Goal: Task Accomplishment & Management: Complete application form

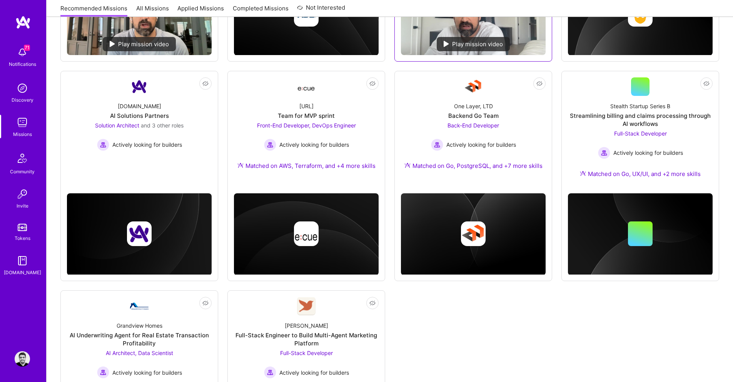
scroll to position [277, 0]
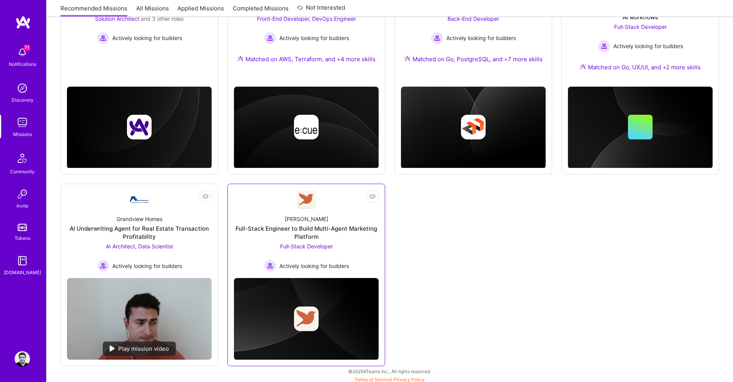
scroll to position [384, 0]
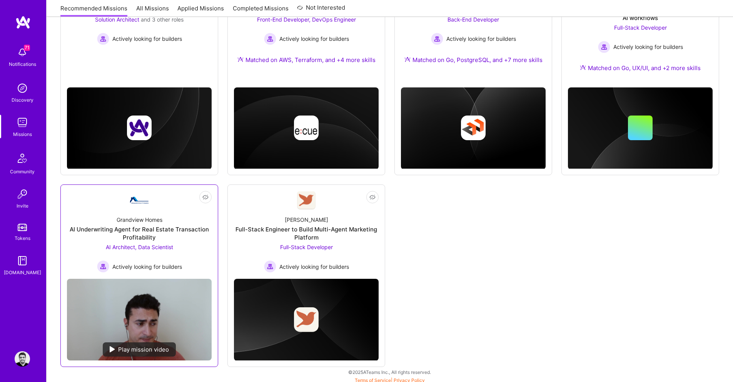
click at [183, 229] on div "AI Underwriting Agent for Real Estate Transaction Profitability" at bounding box center [139, 233] width 145 height 16
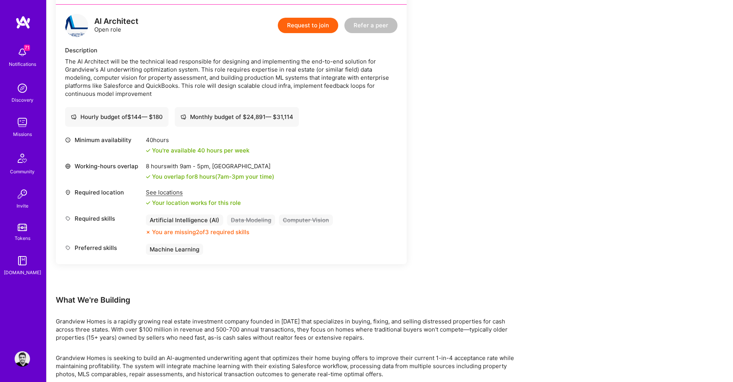
scroll to position [439, 0]
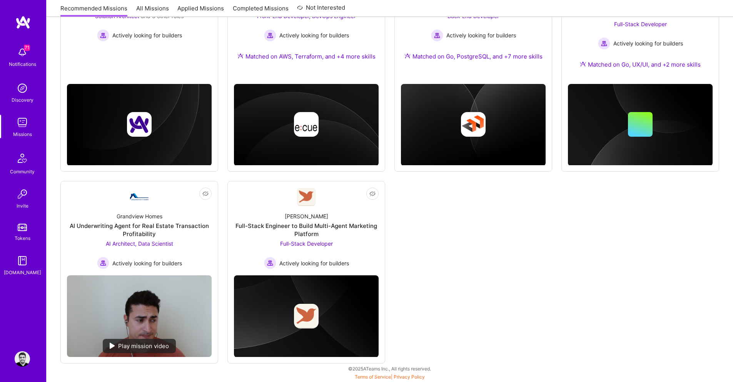
scroll to position [384, 0]
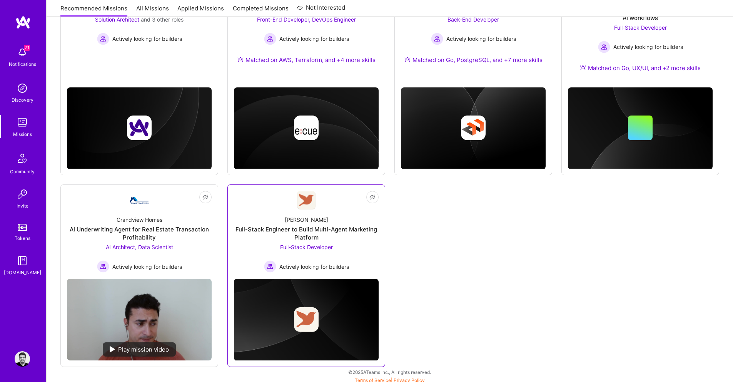
click at [299, 259] on div "Full-Stack Developer Actively looking for builders" at bounding box center [306, 258] width 85 height 30
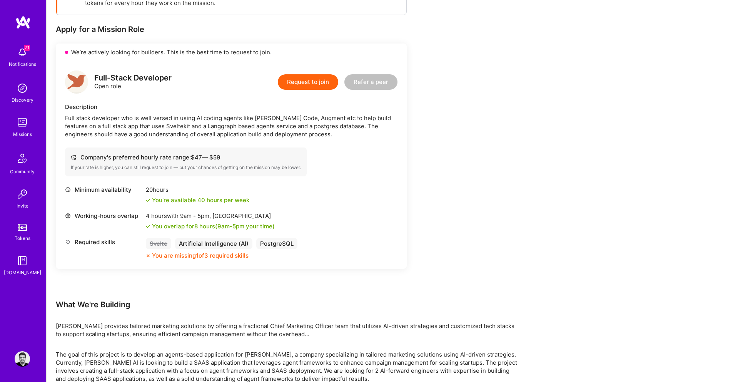
scroll to position [162, 0]
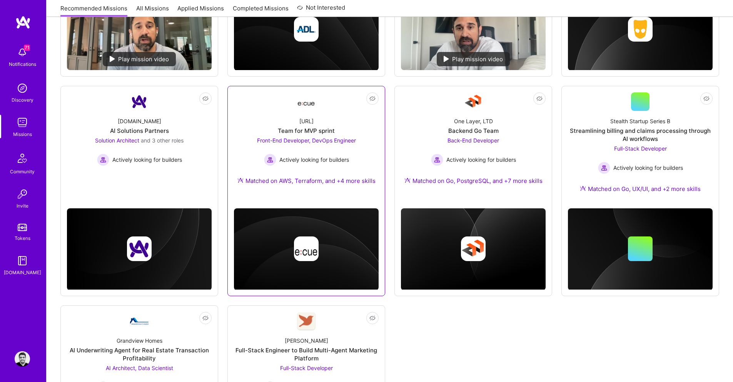
scroll to position [258, 0]
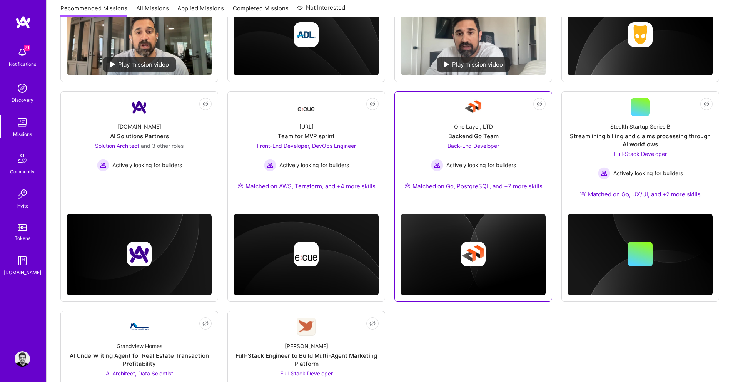
click at [499, 156] on div "Back-End Developer Actively looking for builders" at bounding box center [473, 157] width 85 height 30
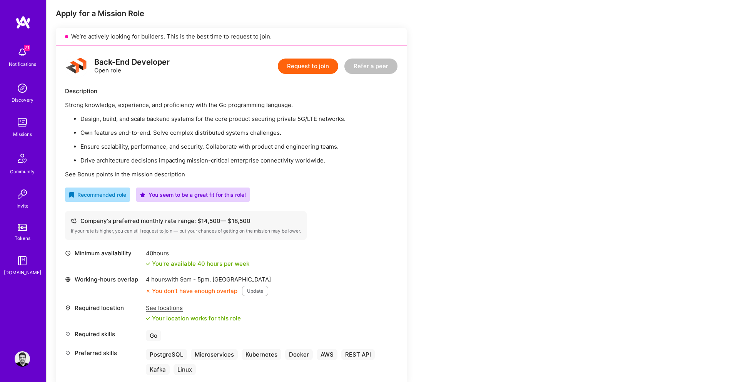
scroll to position [176, 0]
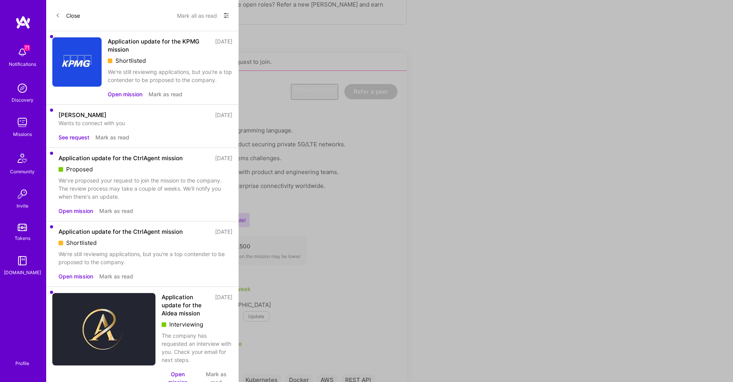
scroll to position [258, 0]
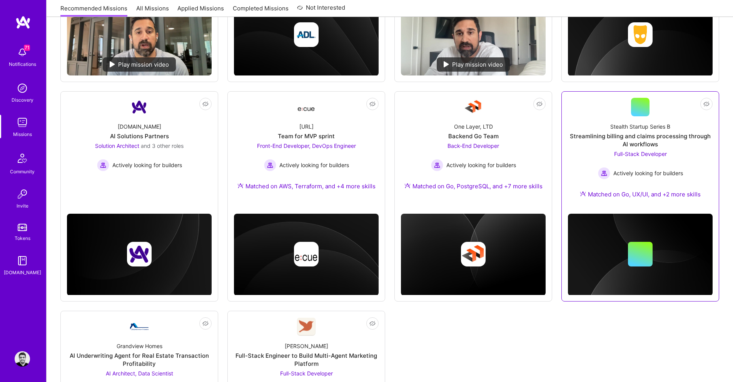
click at [622, 180] on div "Stealth Startup Series B Streamlining billing and claims processing through AI …" at bounding box center [640, 161] width 145 height 91
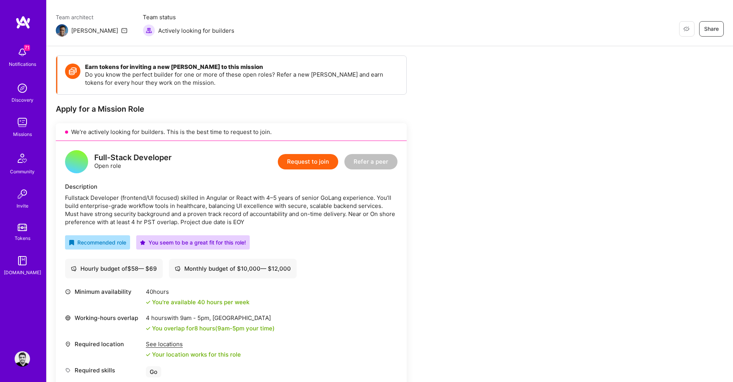
scroll to position [62, 0]
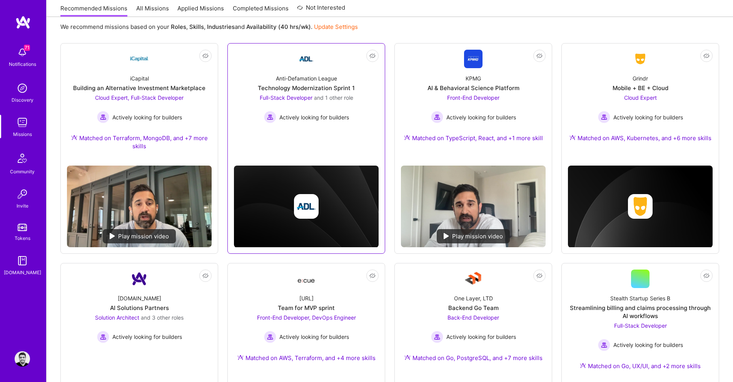
scroll to position [73, 0]
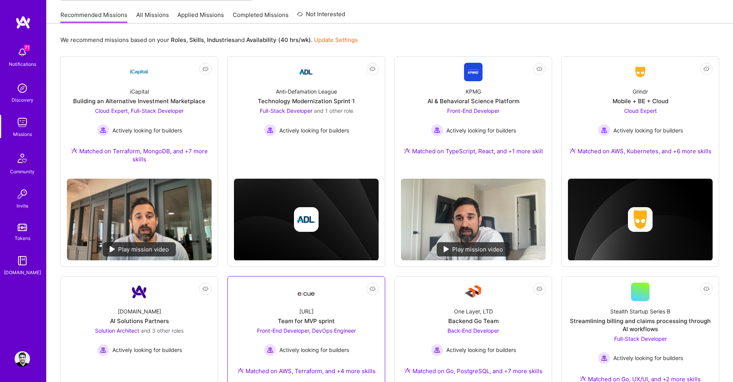
click at [326, 298] on link "Not Interested [URL] Team for MVP sprint Front-End Developer, DevOps Engineer A…" at bounding box center [306, 333] width 145 height 102
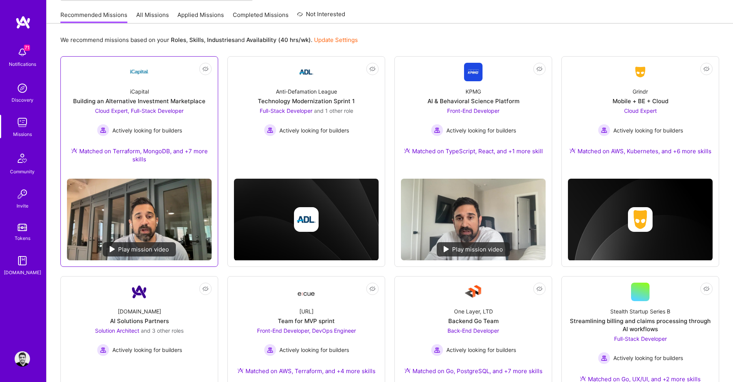
scroll to position [199, 0]
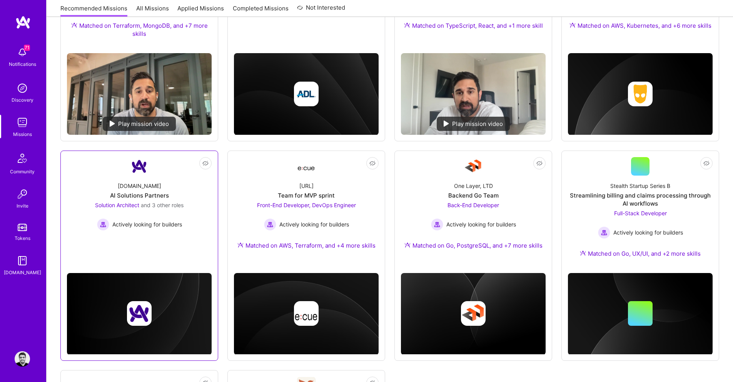
click at [145, 202] on span "and 3 other roles" at bounding box center [162, 205] width 43 height 7
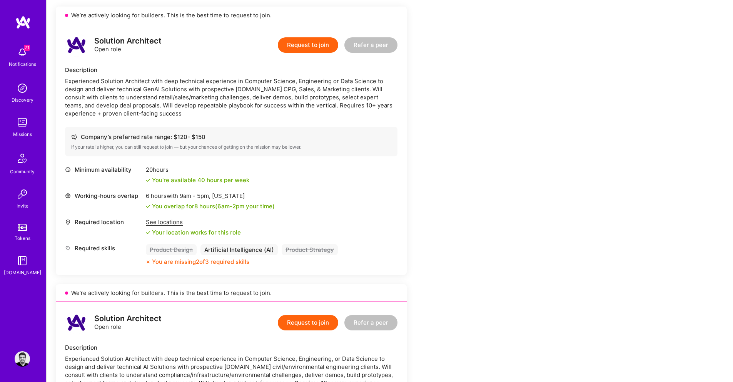
scroll to position [175, 0]
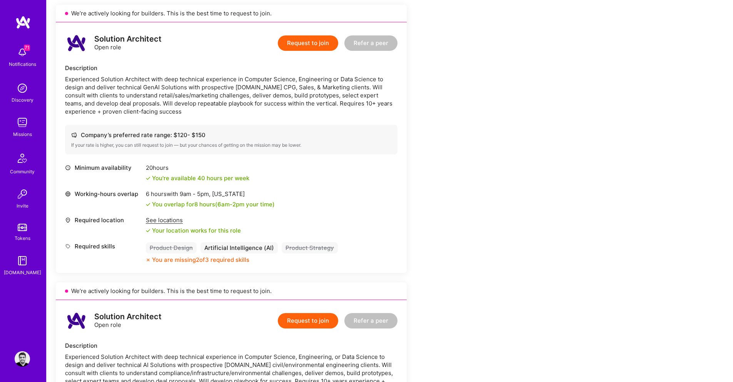
click at [300, 50] on button "Request to join" at bounding box center [308, 42] width 60 height 15
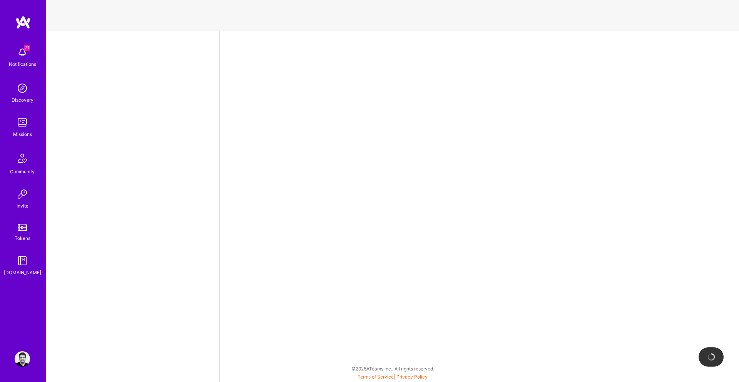
select select "CA"
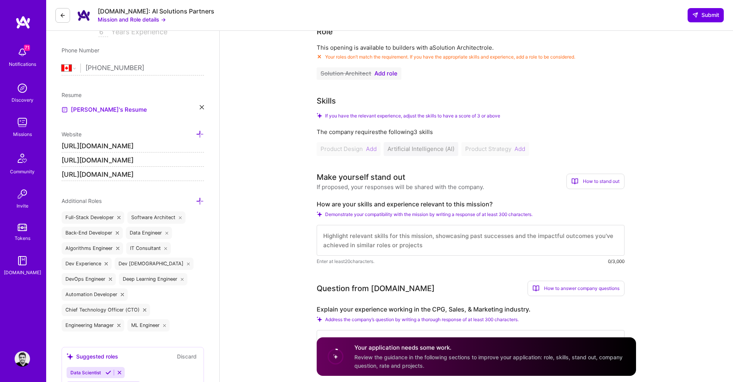
scroll to position [159, 0]
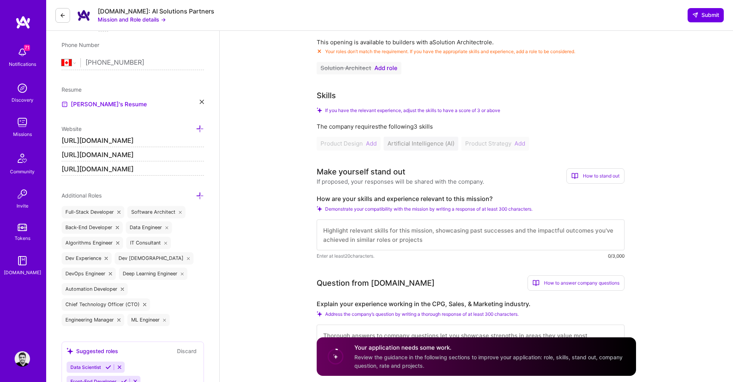
click at [385, 68] on span "Add role" at bounding box center [385, 68] width 23 height 6
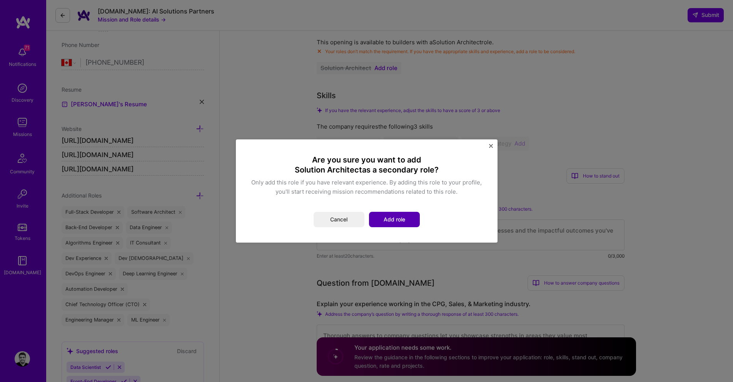
click at [399, 221] on button "Add role" at bounding box center [394, 219] width 51 height 15
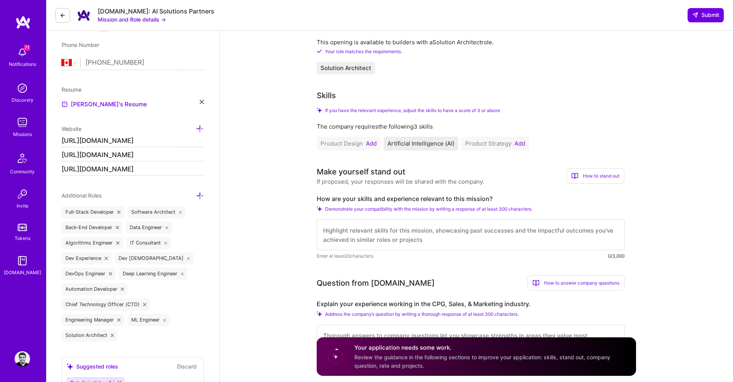
click at [369, 142] on button "Add" at bounding box center [371, 143] width 11 height 6
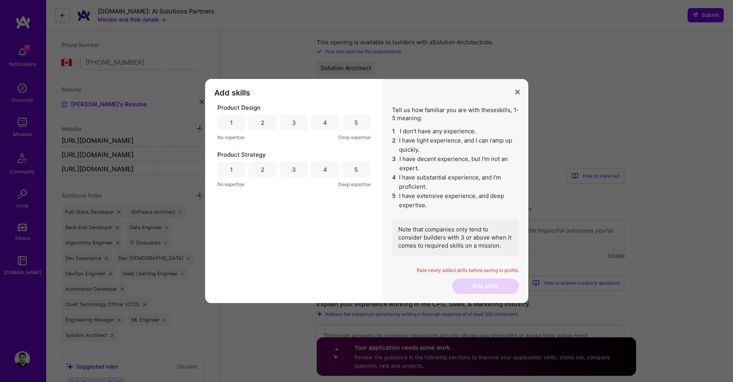
click at [355, 126] on div "5" at bounding box center [355, 123] width 3 height 8
click at [365, 172] on div "5" at bounding box center [356, 169] width 28 height 15
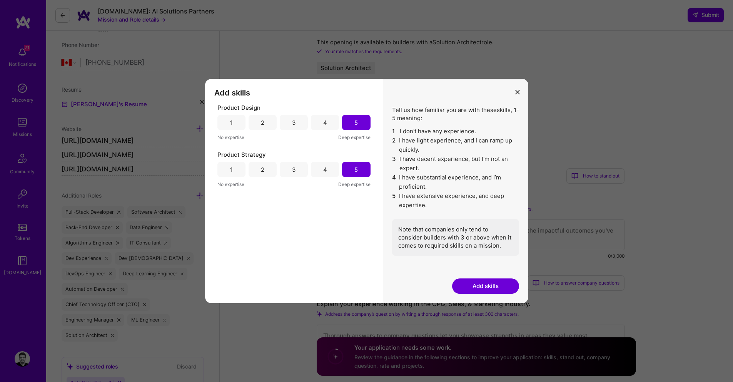
click at [484, 288] on button "Add skills" at bounding box center [485, 285] width 67 height 15
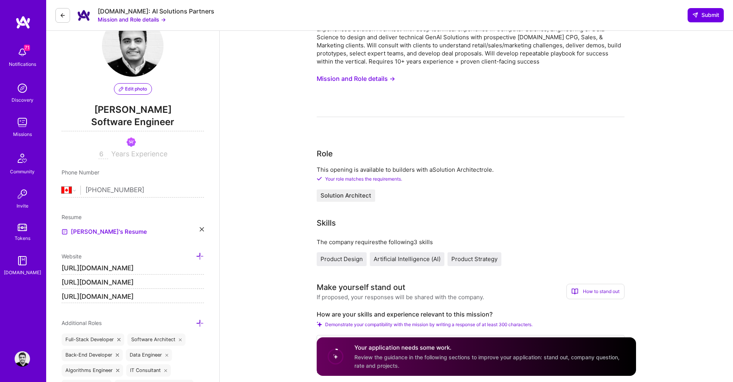
scroll to position [0, 0]
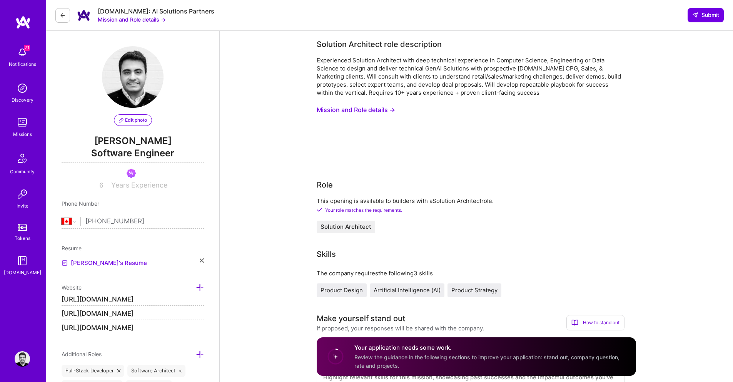
click at [369, 101] on div "Experienced Solution Architect with deep technical experience in Computer Scien…" at bounding box center [471, 102] width 308 height 92
click at [367, 111] on button "Mission and Role details →" at bounding box center [356, 110] width 78 height 14
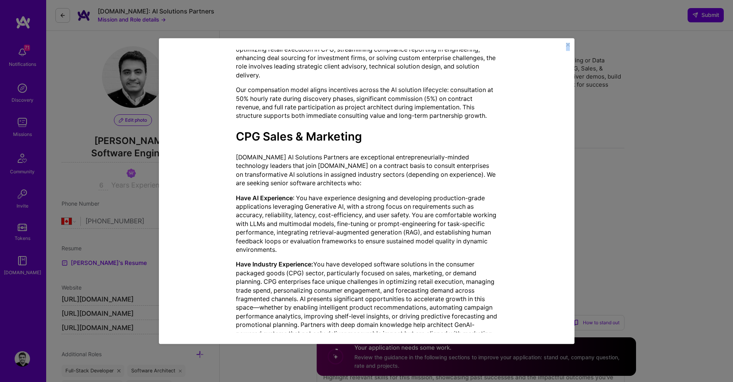
scroll to position [766, 0]
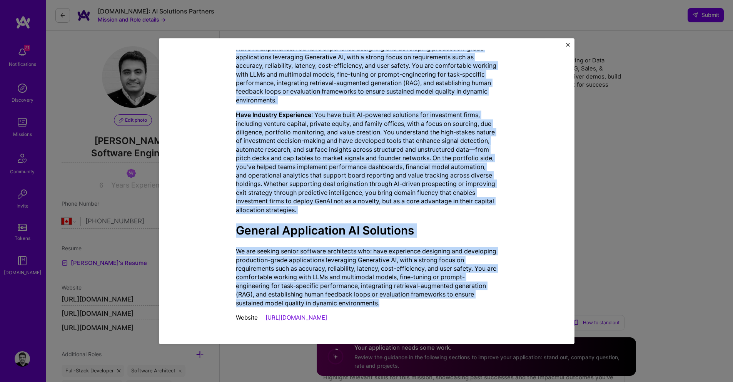
drag, startPoint x: 229, startPoint y: 107, endPoint x: 429, endPoint y: 311, distance: 286.0
copy div "Loremipsumd Sitametc Adipiscin elit sedd eiusmodte incididunt ut Laboreet Dolor…"
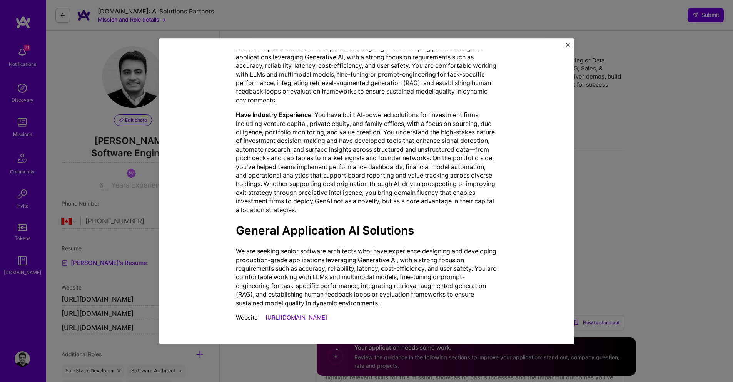
click at [631, 170] on div "Mission Description and Role Details Solution Architect role description Experi…" at bounding box center [366, 191] width 733 height 382
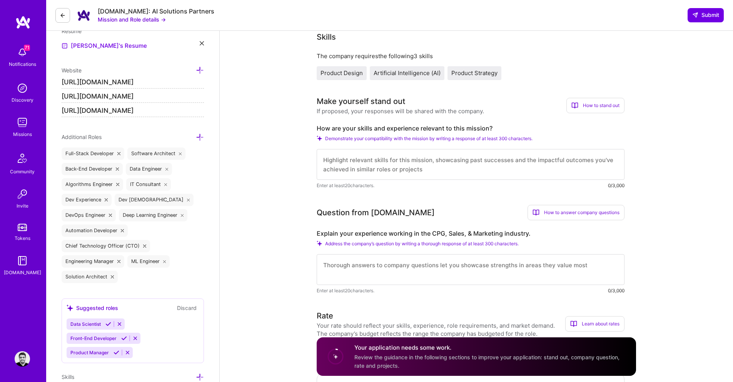
scroll to position [222, 0]
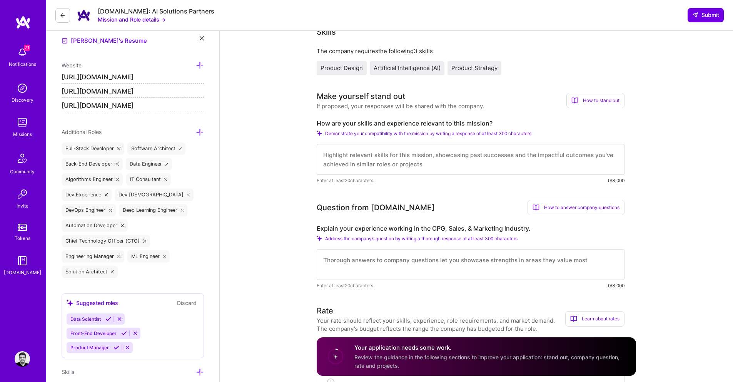
click at [403, 122] on label "How are your skills and experience relevant to this mission?" at bounding box center [471, 123] width 308 height 8
copy label "How are your skills and experience relevant to this mission?"
click at [376, 155] on textarea at bounding box center [471, 159] width 308 height 31
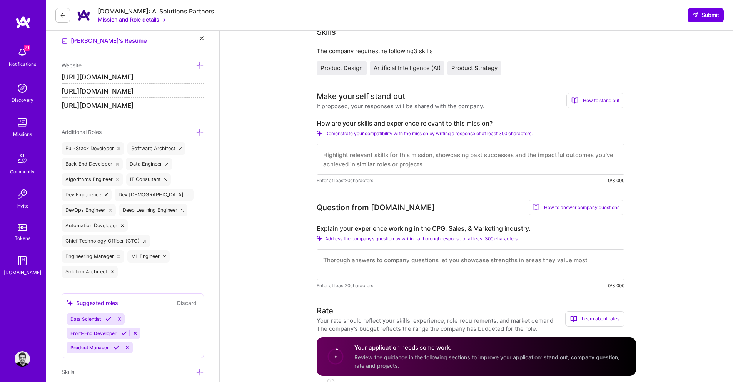
paste textarea "My experience fits well with this mission because I’ve spent my career building…"
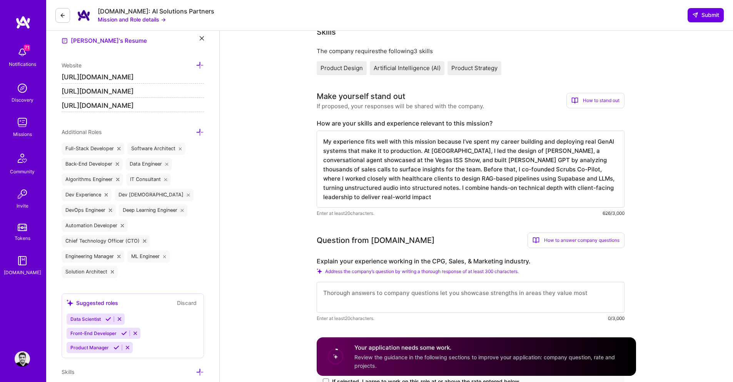
type textarea "My experience fits well with this mission because I’ve spent my career building…"
click at [387, 294] on textarea at bounding box center [471, 297] width 308 height 31
click at [405, 260] on label "Explain your experience working in the CPG, Sales, & Marketing industry." at bounding box center [471, 261] width 308 height 8
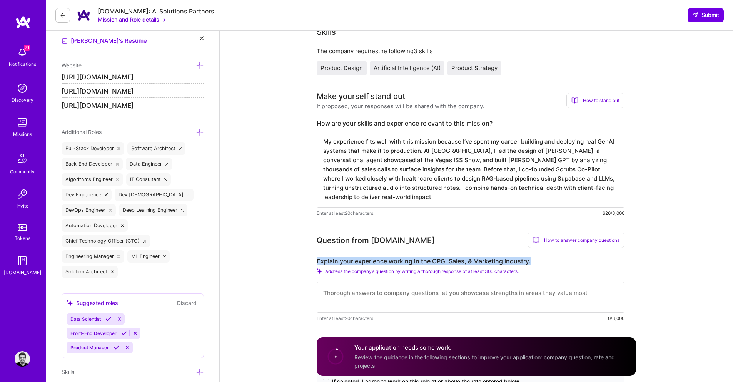
copy label "Explain your experience working in the CPG, Sales, & Marketing industry."
click at [426, 256] on div "Question from [DOMAIN_NAME] How to answer company questions Mastering company q…" at bounding box center [471, 277] width 308 height 90
drag, startPoint x: 433, startPoint y: 260, endPoint x: 528, endPoint y: 265, distance: 95.1
click at [528, 265] on label "Explain your experience working in the CPG, Sales, & Marketing industry." at bounding box center [471, 261] width 308 height 8
copy label "CPG, Sales, & Marketing industry"
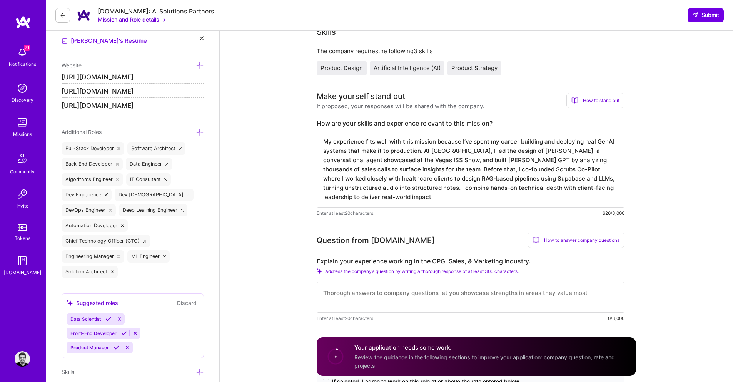
click at [384, 293] on textarea at bounding box center [471, 297] width 308 height 31
paste textarea "My experience in sales and marketing technology comes from building AI solution…"
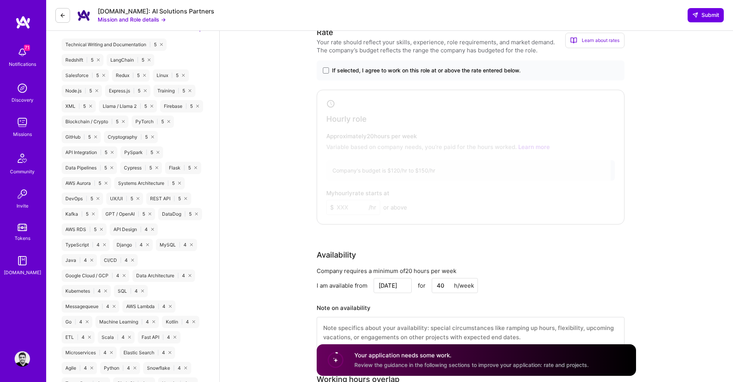
scroll to position [571, 0]
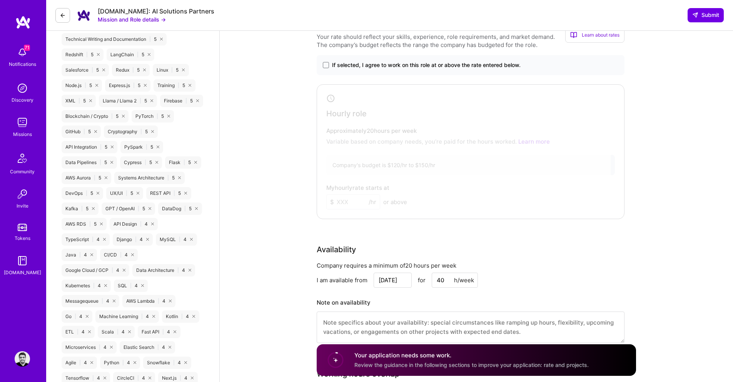
type textarea "My experience in sales and marketing technology comes from building AI solution…"
click at [329, 67] on label "If selected, I agree to work on this role at or above the rate entered below." at bounding box center [470, 65] width 295 height 8
click at [0, 0] on input "If selected, I agree to work on this role at or above the rate entered below." at bounding box center [0, 0] width 0 height 0
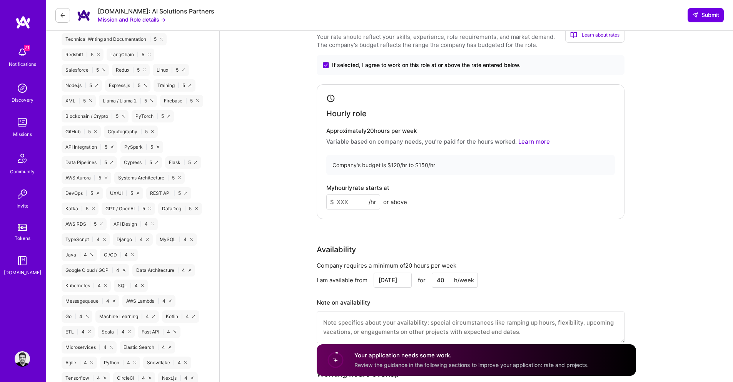
click at [346, 206] on input at bounding box center [353, 201] width 54 height 15
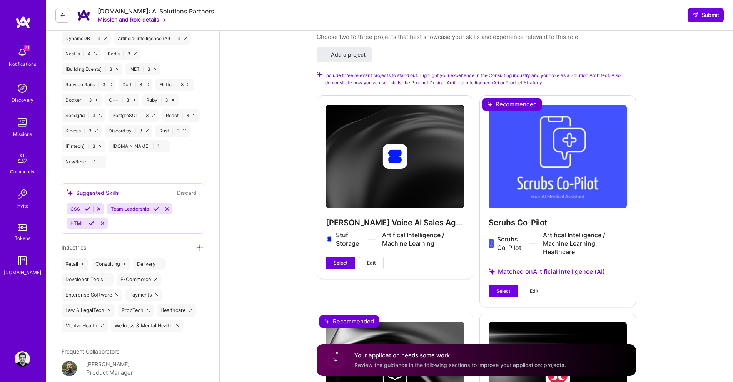
scroll to position [993, 0]
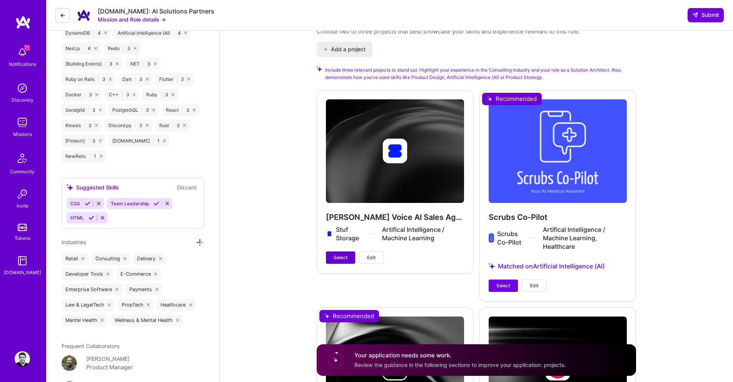
type input "140"
click at [331, 260] on button "Select" at bounding box center [340, 257] width 29 height 12
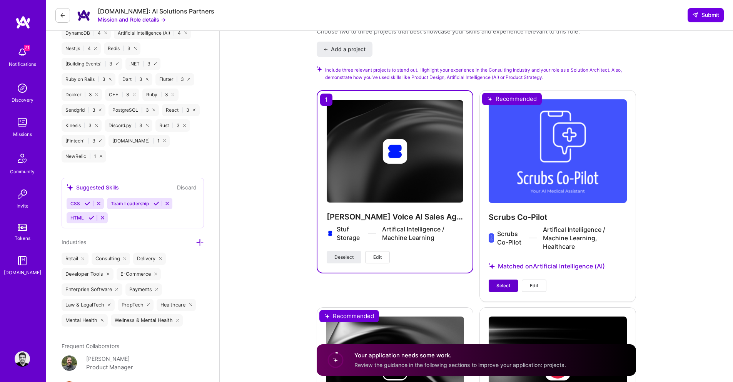
click at [496, 282] on button "Select" at bounding box center [503, 285] width 29 height 12
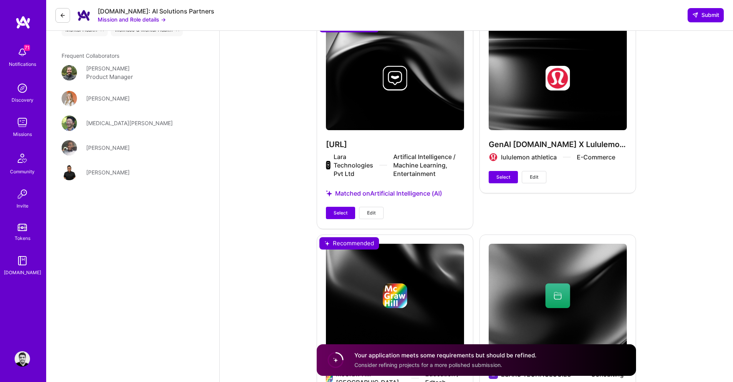
scroll to position [1307, 0]
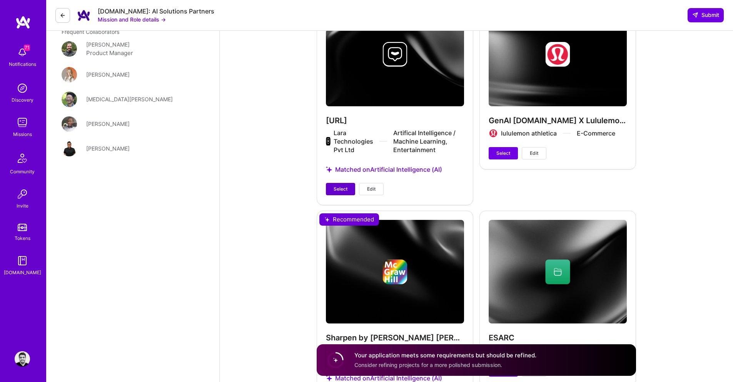
click at [343, 191] on span "Select" at bounding box center [341, 188] width 14 height 7
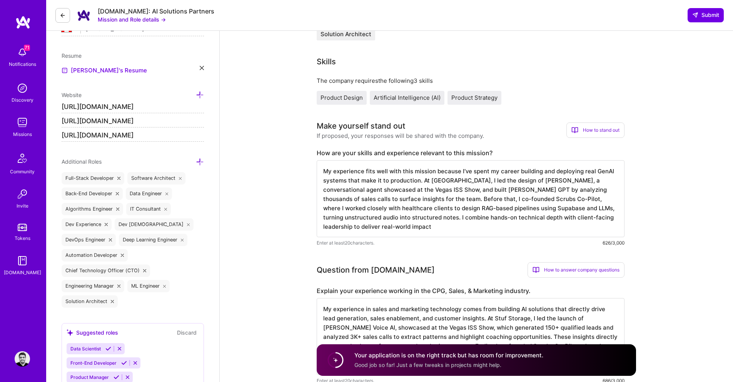
scroll to position [0, 0]
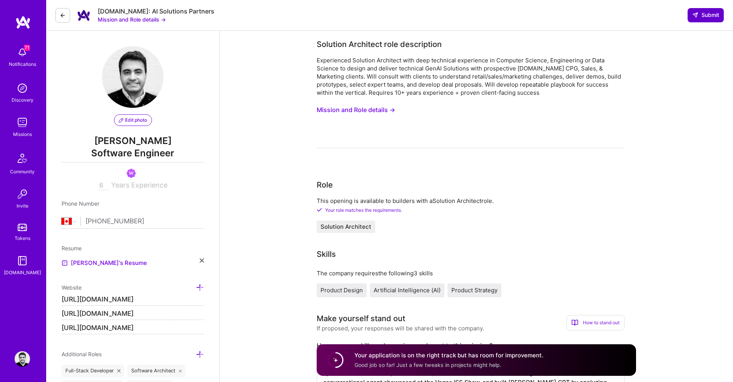
click at [709, 17] on span "Submit" at bounding box center [705, 15] width 27 height 8
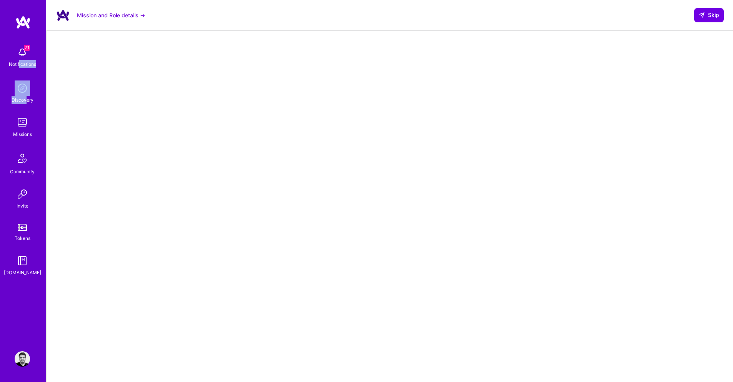
drag, startPoint x: 19, startPoint y: 62, endPoint x: 22, endPoint y: 141, distance: 79.3
click at [26, 102] on div "71 Notifications Discovery Missions Community Invite Tokens [DOMAIN_NAME]" at bounding box center [23, 159] width 46 height 233
click at [22, 143] on div "71 Notifications Discovery Missions Community Invite Tokens [DOMAIN_NAME]" at bounding box center [23, 159] width 46 height 233
click at [23, 132] on div "Missions" at bounding box center [22, 134] width 19 height 8
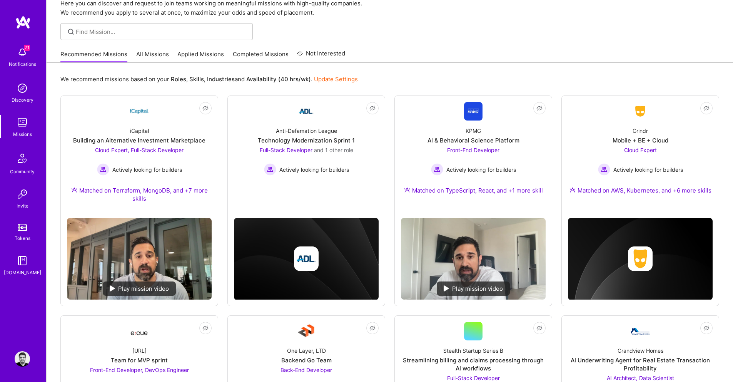
scroll to position [29, 0]
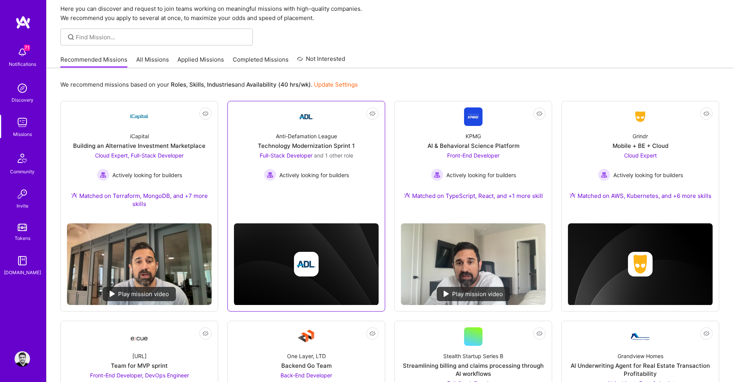
click at [297, 162] on div "Full-Stack Developer and 1 other role Actively looking for builders" at bounding box center [306, 166] width 93 height 30
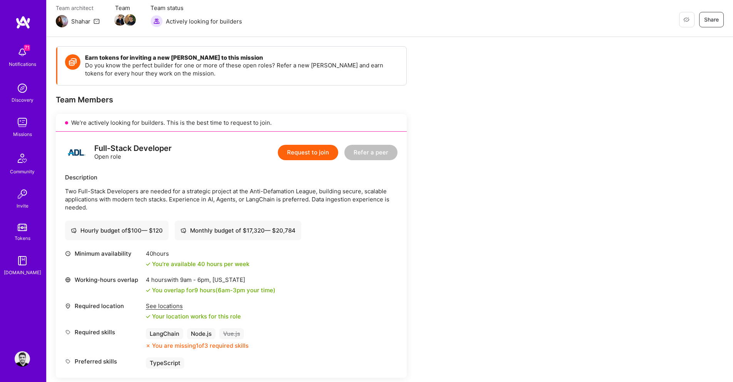
scroll to position [61, 0]
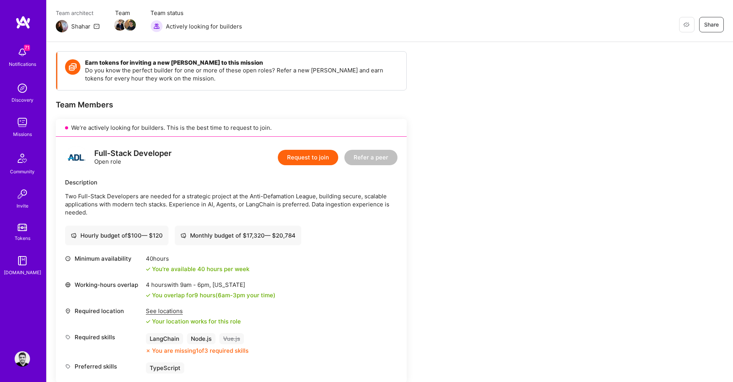
click at [305, 164] on button "Request to join" at bounding box center [308, 157] width 60 height 15
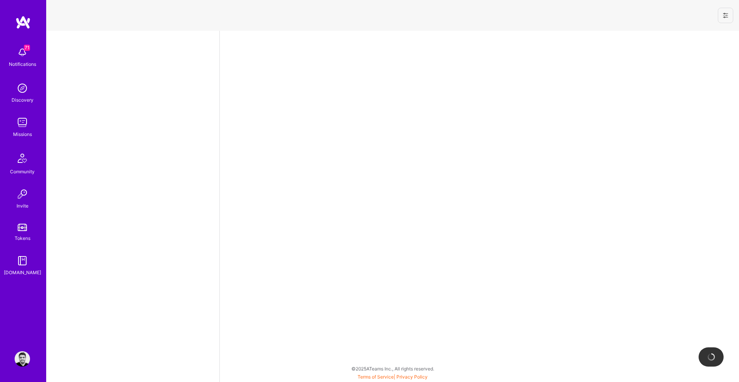
select select "CA"
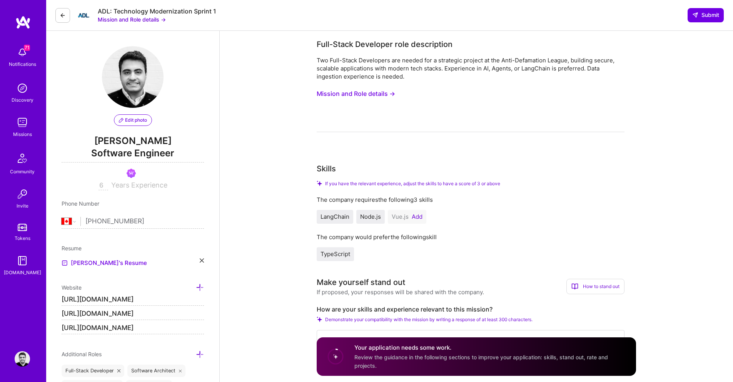
click at [362, 96] on button "Mission and Role details →" at bounding box center [356, 94] width 78 height 14
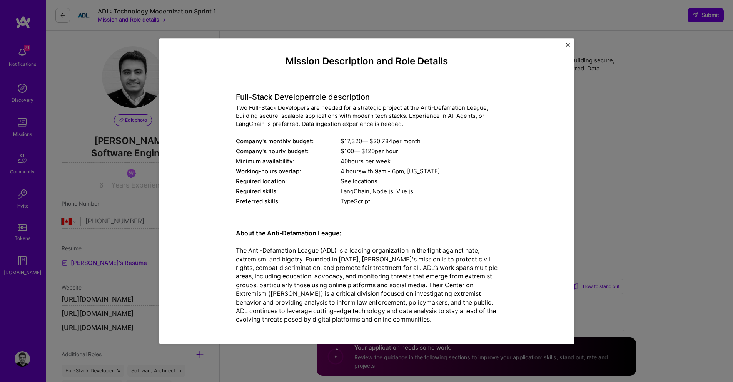
scroll to position [1, 0]
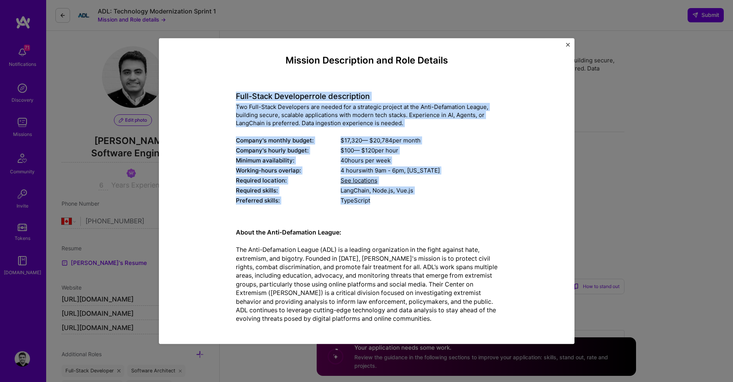
drag, startPoint x: 216, startPoint y: 90, endPoint x: 413, endPoint y: 215, distance: 233.5
click at [413, 215] on div "Mission Description and Role Details Full-Stack Developer role description Two …" at bounding box center [367, 275] width 380 height 441
copy div "Full-Stack Developer role description Two Full-Stack Developers are needed for …"
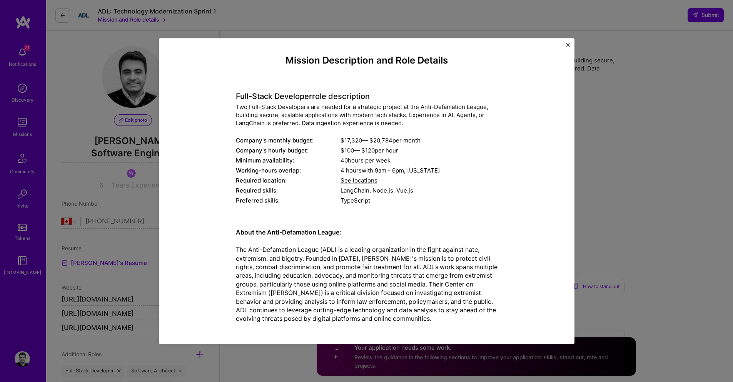
click at [367, 204] on div "TypeScript" at bounding box center [419, 201] width 157 height 8
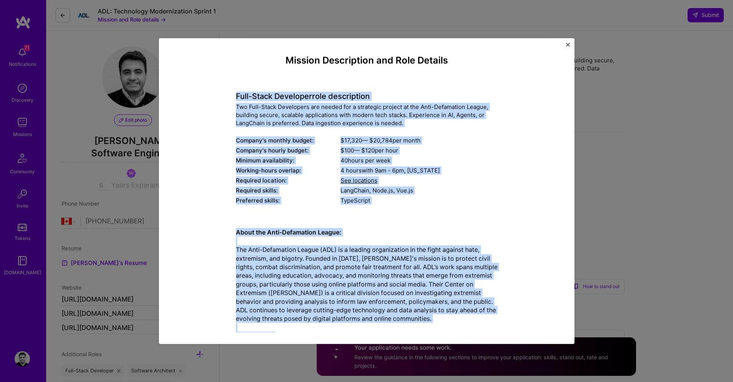
scroll to position [163, 0]
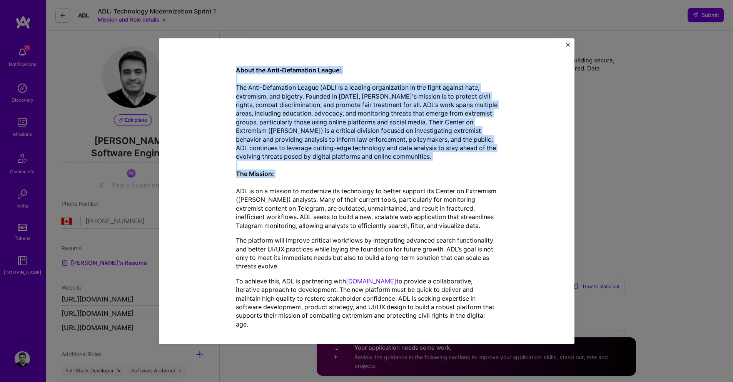
drag, startPoint x: 228, startPoint y: 95, endPoint x: 488, endPoint y: 321, distance: 344.2
click at [486, 323] on div "Mission Description and Role Details Full-Stack Developer role description Two …" at bounding box center [367, 113] width 380 height 441
copy div "Lore-Ipsum Dolorsita cons adipiscinge Sed Doei-Tempo Incididunt utl etdolo mag …"
click at [572, 120] on div "Mission Description and Role Details Full-Stack Developer role description Two …" at bounding box center [367, 190] width 416 height 305
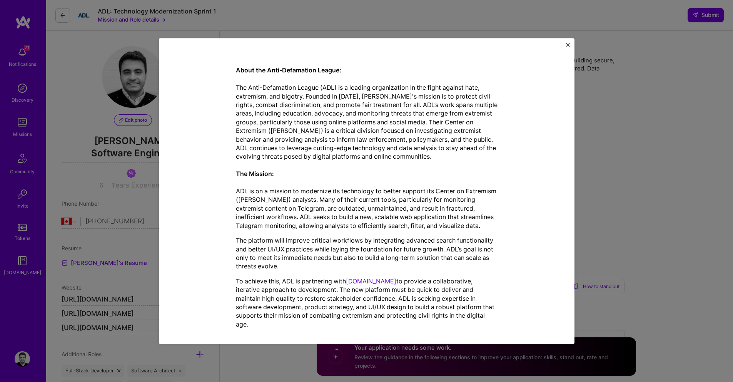
click at [587, 121] on div "Mission Description and Role Details Full-Stack Developer role description Two …" at bounding box center [366, 191] width 733 height 382
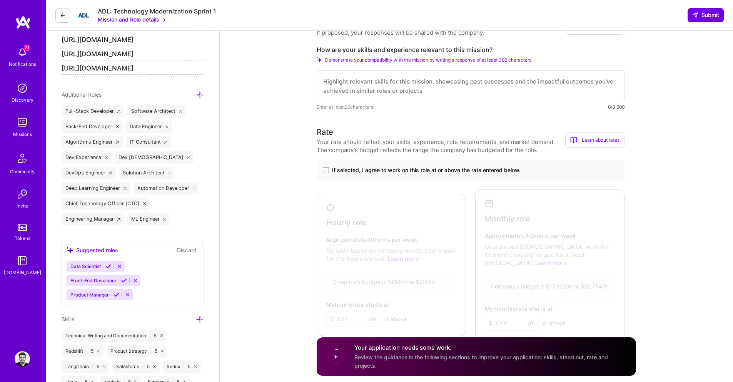
scroll to position [204, 0]
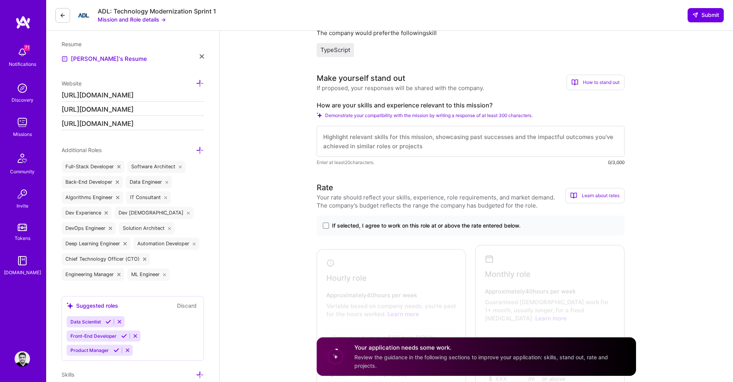
click at [427, 108] on label "How are your skills and experience relevant to this mission?" at bounding box center [471, 105] width 308 height 8
copy label "How are your skills and experience relevant to this mission?"
click at [372, 134] on textarea at bounding box center [471, 141] width 308 height 31
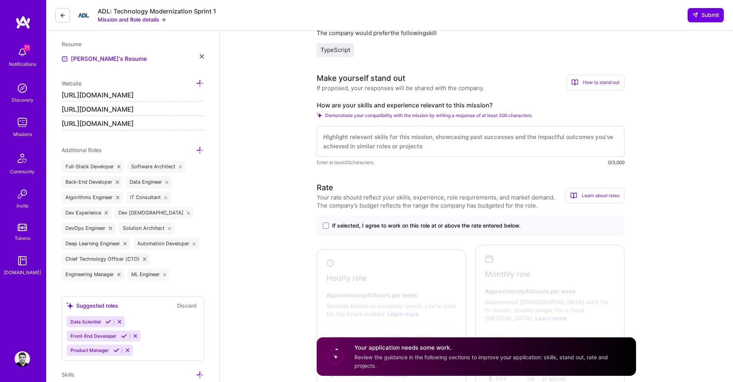
paste textarea "My background blends full-stack engineering with applied AI, making me well-sui…"
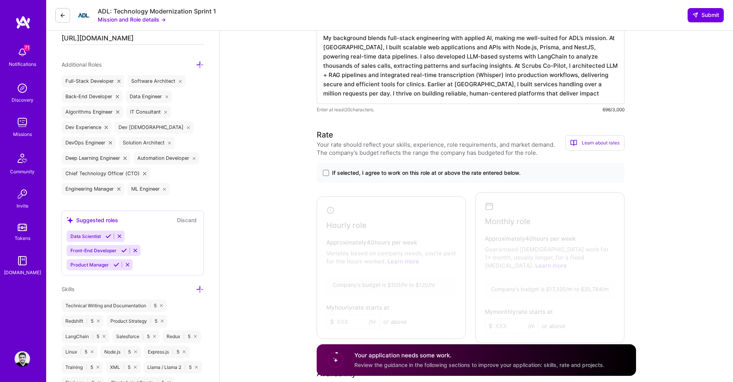
scroll to position [295, 0]
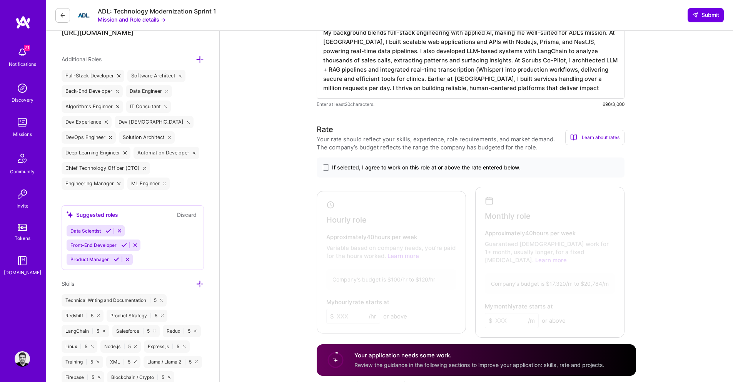
type textarea "My background blends full-stack engineering with applied AI, making me well-sui…"
click at [332, 170] on span "If selected, I agree to work on this role at or above the rate entered below." at bounding box center [426, 168] width 189 height 8
click at [0, 0] on input "If selected, I agree to work on this role at or above the rate entered below." at bounding box center [0, 0] width 0 height 0
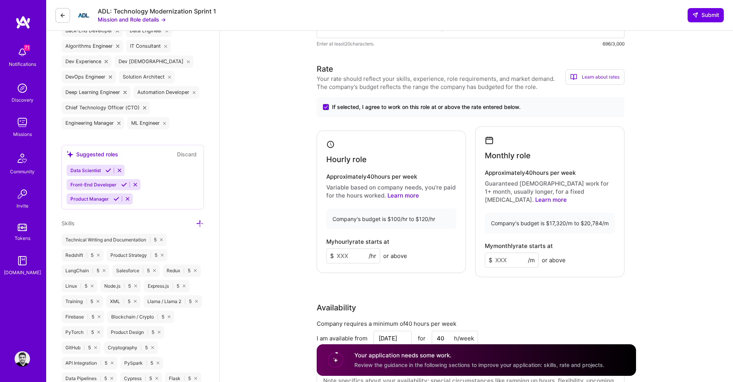
scroll to position [361, 0]
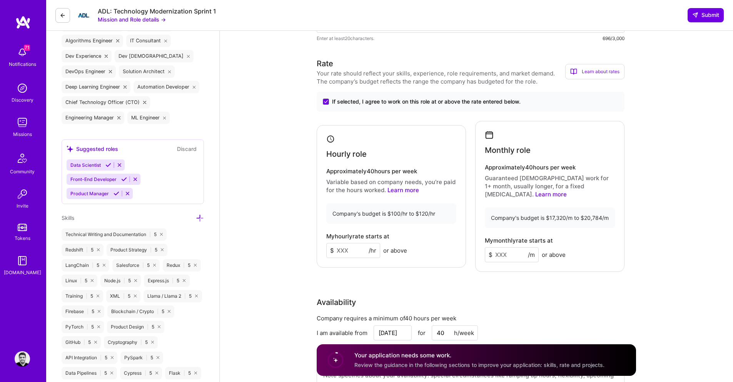
click at [354, 246] on input at bounding box center [353, 250] width 54 height 15
type input "115"
click at [498, 250] on input at bounding box center [512, 254] width 54 height 15
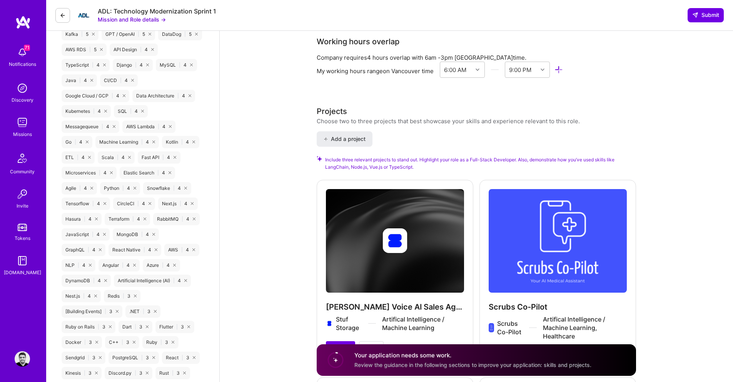
scroll to position [761, 0]
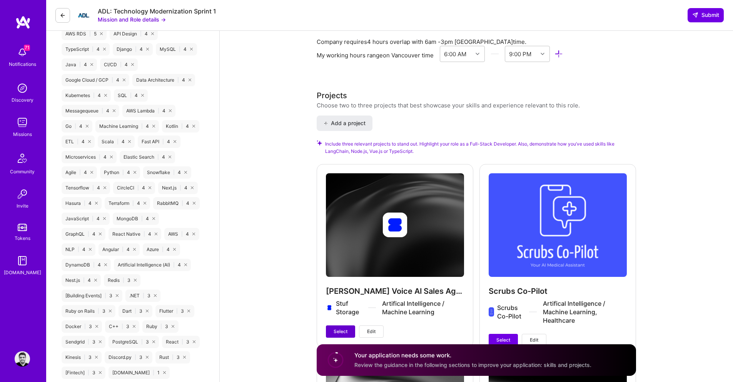
type input "19000"
drag, startPoint x: 346, startPoint y: 320, endPoint x: 364, endPoint y: 321, distance: 18.1
click at [346, 328] on span "Select" at bounding box center [341, 331] width 14 height 7
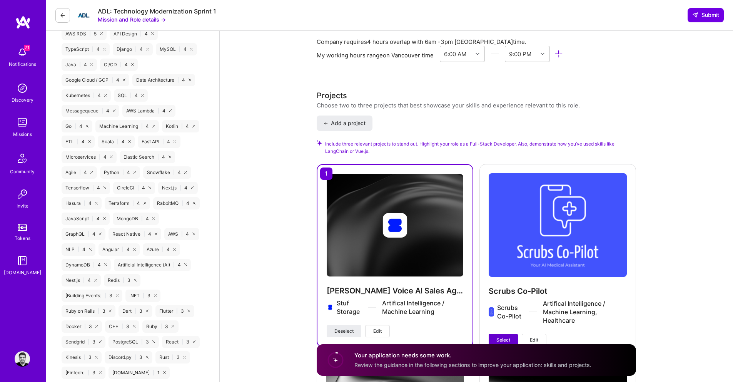
click at [501, 336] on span "Select" at bounding box center [503, 339] width 14 height 7
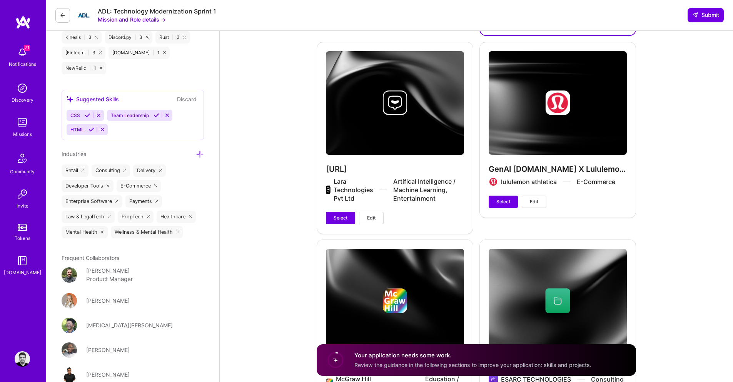
scroll to position [1099, 0]
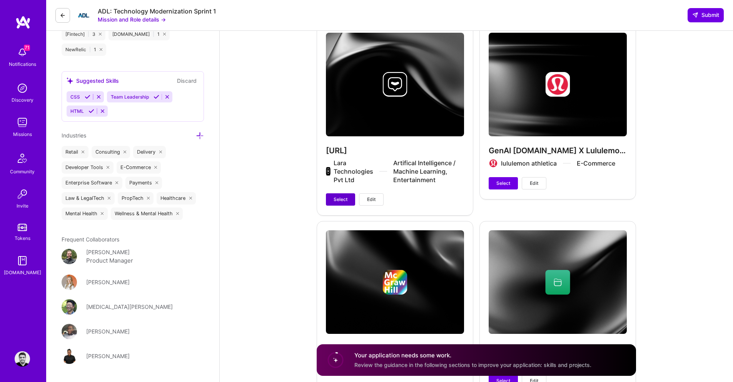
click at [339, 196] on span "Select" at bounding box center [341, 199] width 14 height 7
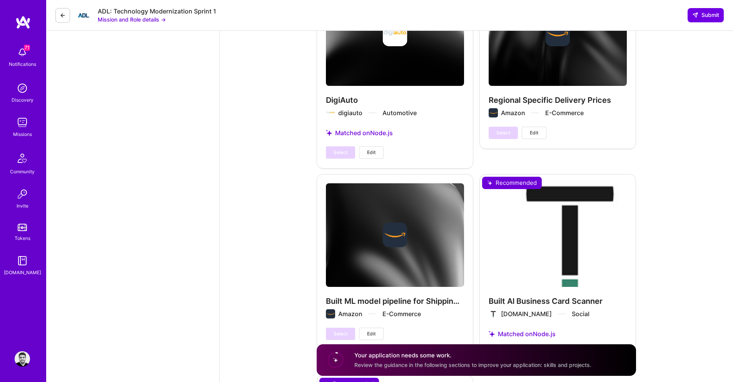
scroll to position [1771, 0]
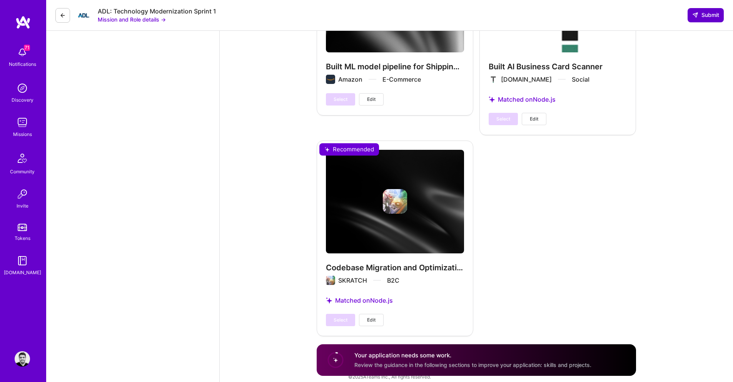
click at [704, 15] on span "Submit" at bounding box center [705, 15] width 27 height 8
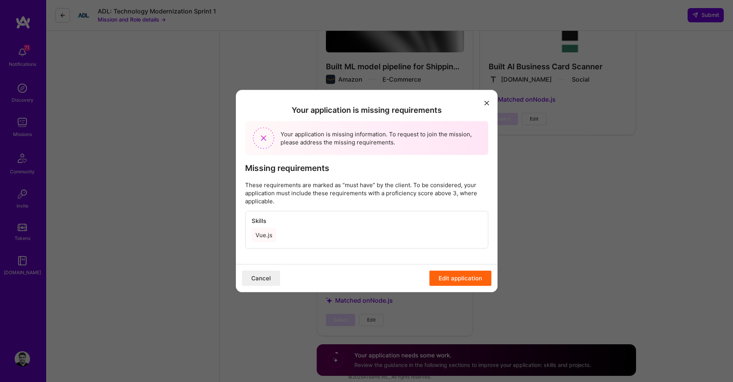
click at [459, 278] on button "Edit application" at bounding box center [460, 277] width 62 height 15
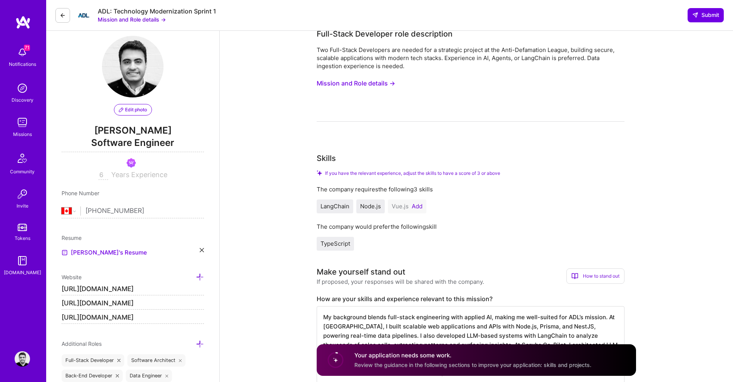
scroll to position [0, 0]
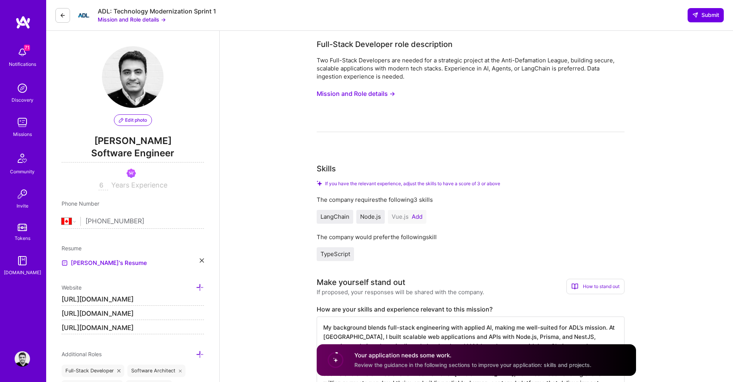
click at [417, 219] on button "Add" at bounding box center [417, 217] width 11 height 6
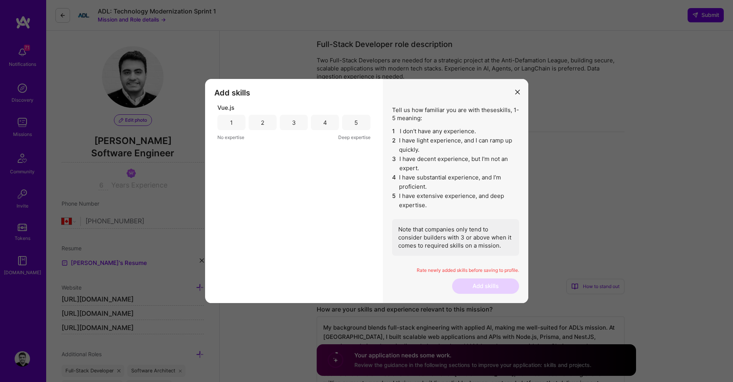
click at [359, 116] on div "5" at bounding box center [356, 122] width 28 height 15
click at [494, 284] on button "Add skills" at bounding box center [485, 285] width 67 height 15
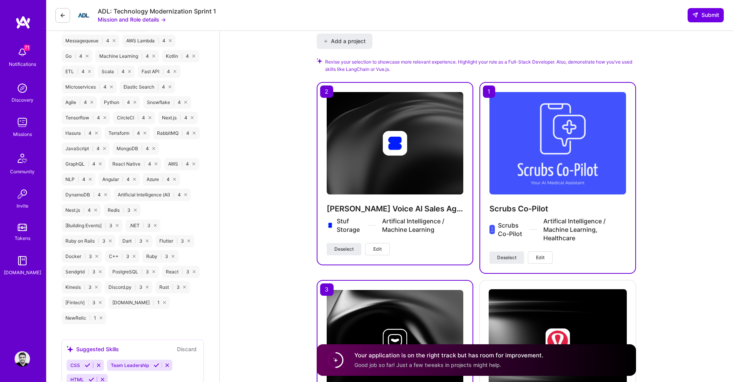
scroll to position [1759, 0]
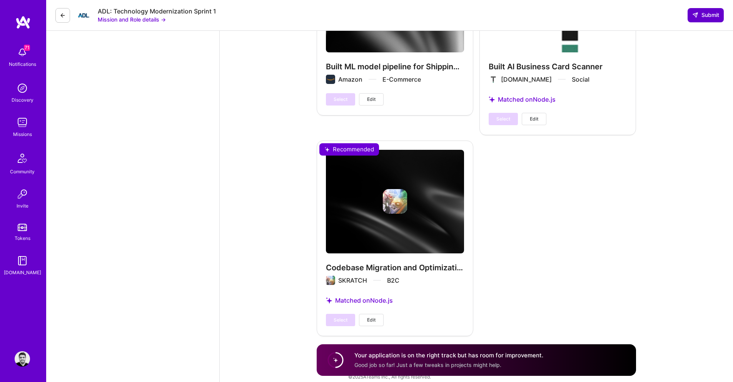
click at [696, 18] on span "Submit" at bounding box center [705, 15] width 27 height 8
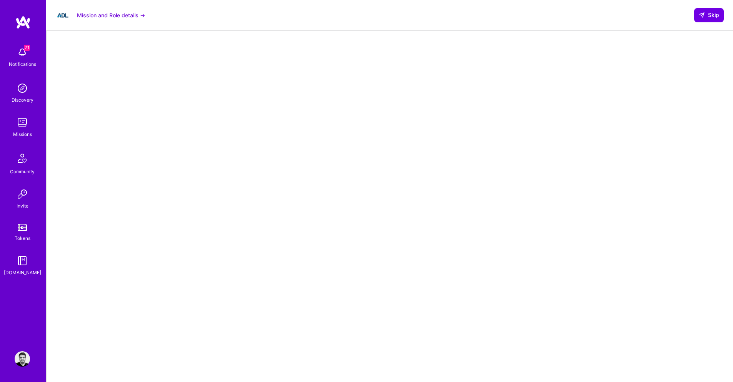
click at [25, 126] on img at bounding box center [22, 122] width 15 height 15
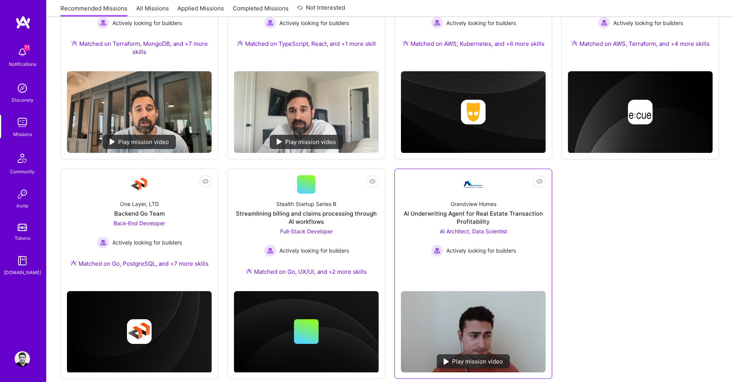
scroll to position [175, 0]
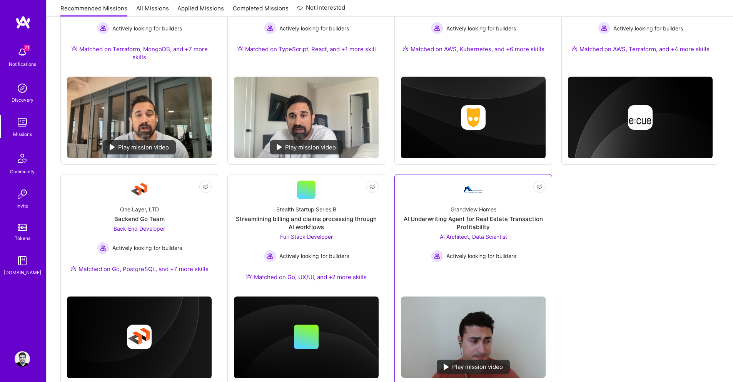
click at [450, 233] on span "AI Architect, Data Scientist" at bounding box center [473, 236] width 67 height 7
